Goal: Find specific page/section: Find specific page/section

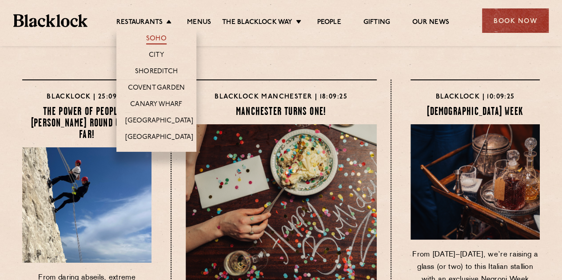
click at [160, 40] on link "Soho" at bounding box center [156, 40] width 20 height 10
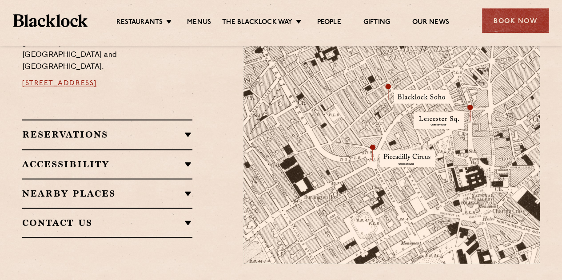
scroll to position [569, 0]
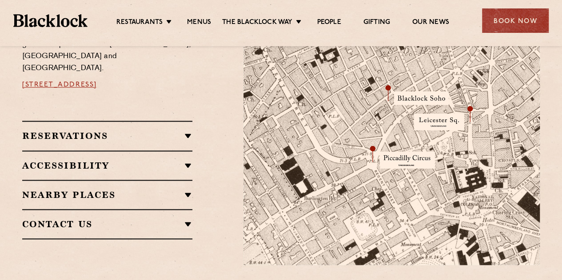
click at [181, 190] on h2 "Nearby Places" at bounding box center [107, 195] width 170 height 11
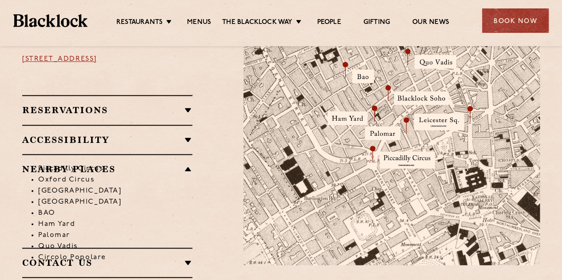
click at [187, 163] on li "Piccadilly Circus" at bounding box center [115, 168] width 154 height 11
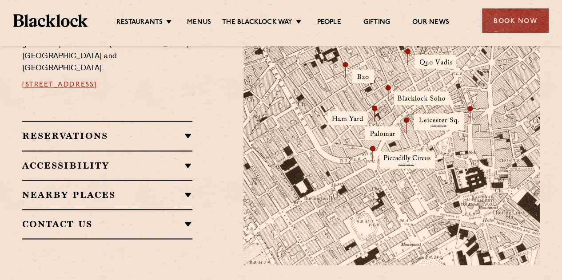
click at [187, 131] on h2 "Reservations" at bounding box center [107, 136] width 170 height 11
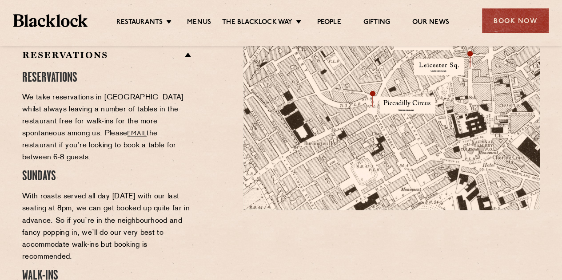
scroll to position [624, 0]
